Goal: Task Accomplishment & Management: Manage account settings

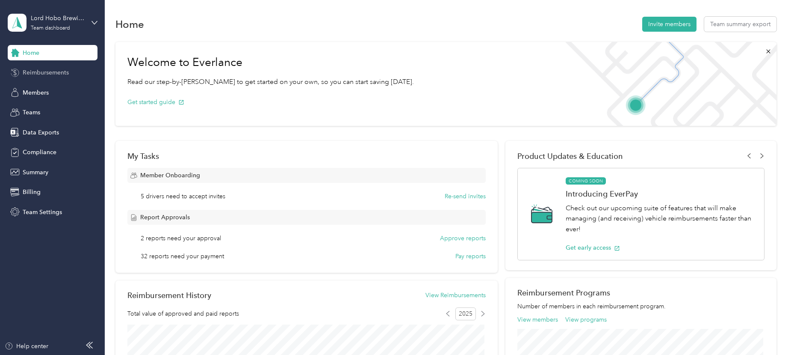
click at [66, 75] on span "Reimbursements" at bounding box center [46, 72] width 46 height 9
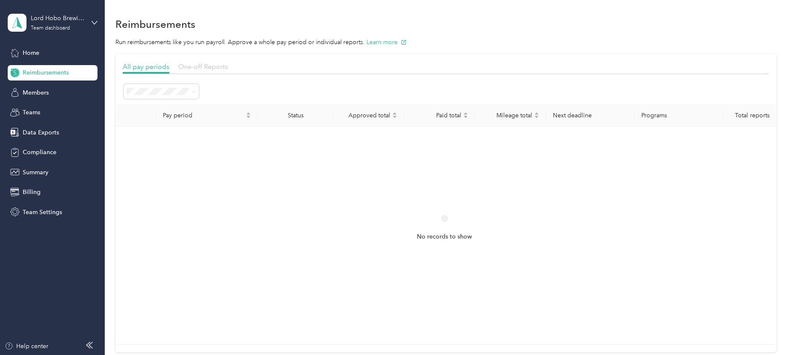
click at [193, 70] on span "One-off Reports" at bounding box center [203, 66] width 50 height 8
